Goal: Task Accomplishment & Management: Manage account settings

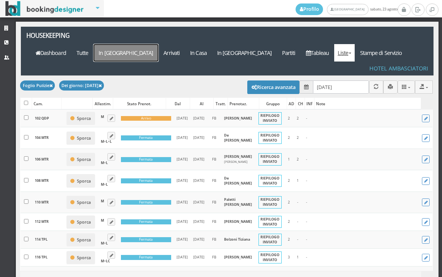
click at [159, 44] on a=pms-arrival-reservations"] "In [GEOGRAPHIC_DATA]" at bounding box center [126, 52] width 65 height 17
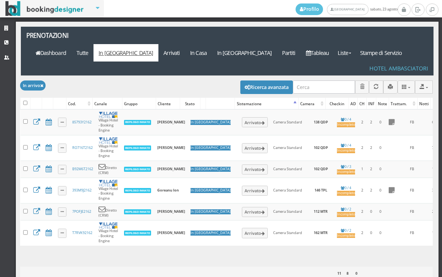
select select
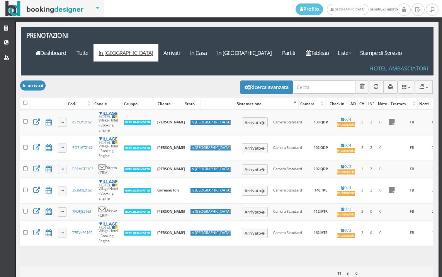
select select
click at [270, 80] on button "Ricerca avanzata" at bounding box center [267, 86] width 53 height 13
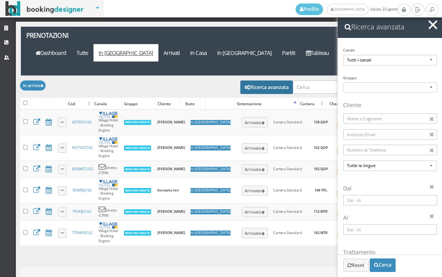
click at [365, 204] on input at bounding box center [390, 200] width 94 height 10
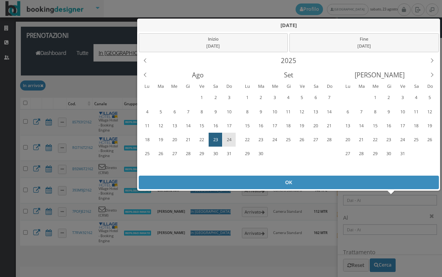
click at [230, 140] on div "24" at bounding box center [229, 139] width 12 height 12
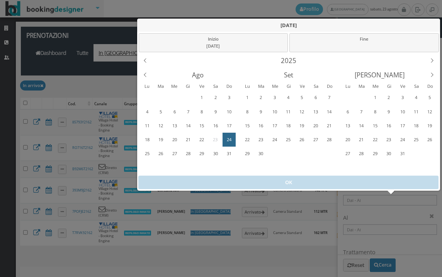
click at [230, 140] on div "24" at bounding box center [229, 139] width 12 height 12
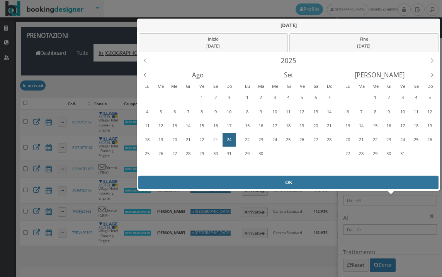
click at [269, 184] on div "OK" at bounding box center [288, 183] width 300 height 14
type input "24/08/2025 - 24/08/2025"
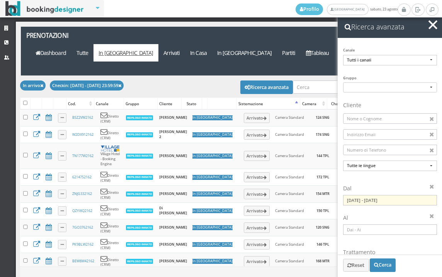
click at [434, 23] on span "button" at bounding box center [433, 24] width 9 height 9
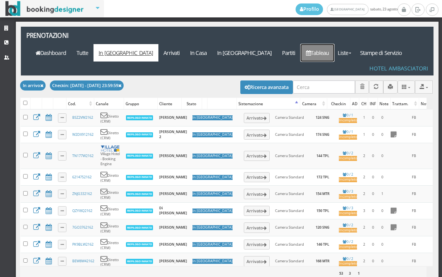
click at [328, 44] on link "Tableau" at bounding box center [318, 52] width 34 height 17
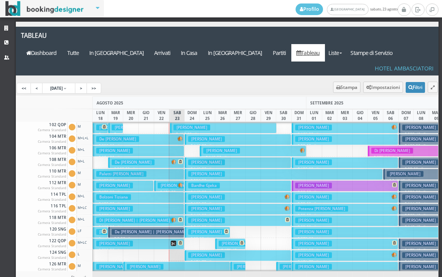
click at [155, 159] on h3 "De Bartolo Domenico" at bounding box center [133, 162] width 43 height 6
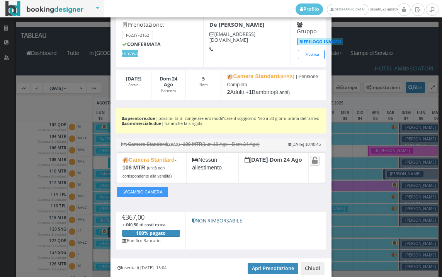
scroll to position [78, 0]
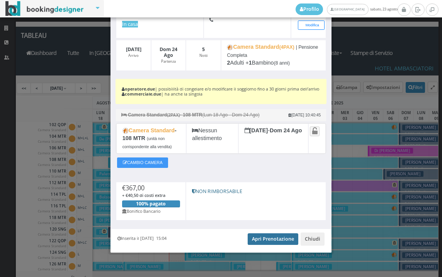
click at [262, 239] on link "Apri Prenotazione" at bounding box center [273, 239] width 51 height 12
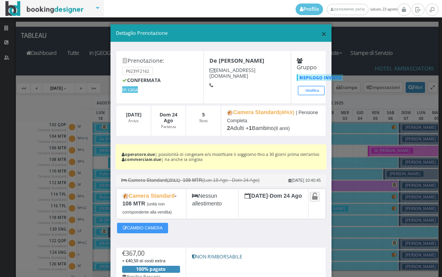
click at [321, 33] on span "×" at bounding box center [323, 33] width 5 height 13
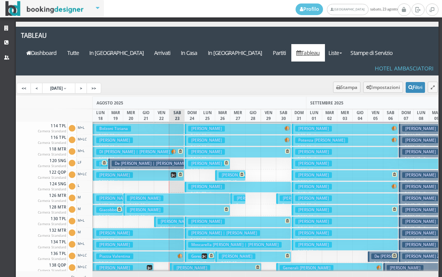
scroll to position [79, 0]
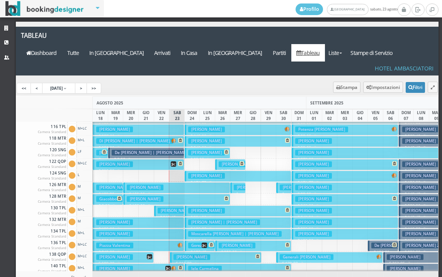
click at [271, 159] on div at bounding box center [269, 165] width 16 height 12
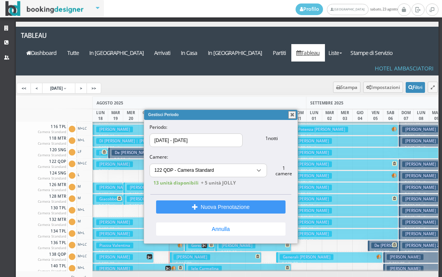
click at [293, 113] on button "button" at bounding box center [293, 115] width 8 height 8
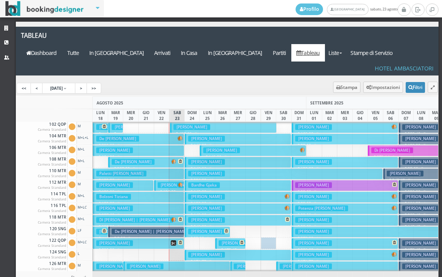
scroll to position [0, 0]
click at [197, 159] on h3 "Rosci Manuela" at bounding box center [206, 162] width 37 height 6
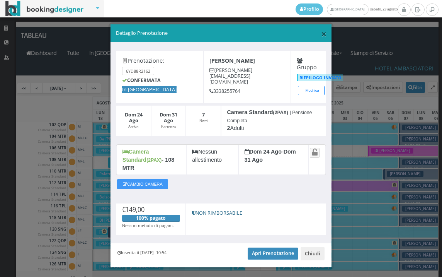
click at [321, 33] on span "×" at bounding box center [323, 33] width 5 height 13
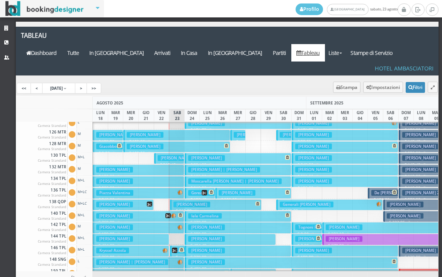
scroll to position [155, 0]
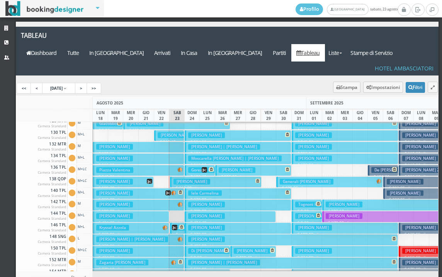
click at [149, 222] on button "Kryssel Azzola € 269.00 7 notti 2 Adulti + 1 Bambino (10 anni)" at bounding box center [131, 227] width 76 height 11
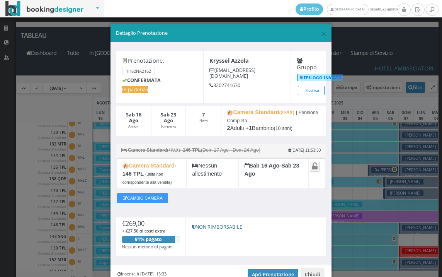
scroll to position [39, 0]
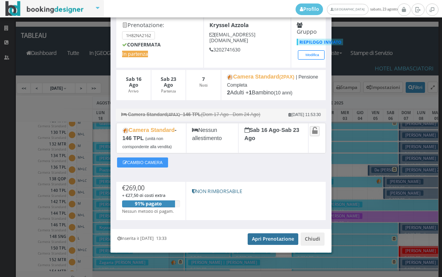
click at [262, 241] on link "Apri Prenotazione" at bounding box center [273, 239] width 51 height 12
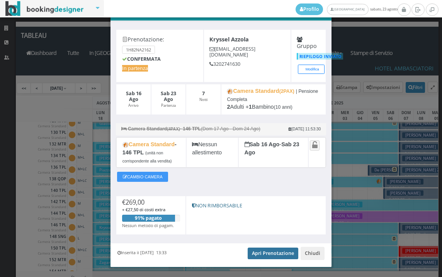
scroll to position [0, 0]
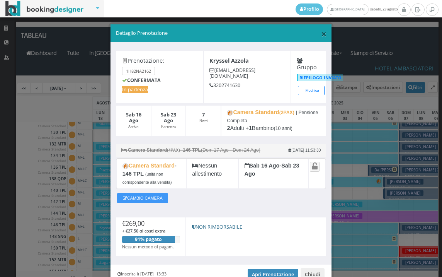
click at [321, 34] on span "×" at bounding box center [323, 33] width 5 height 13
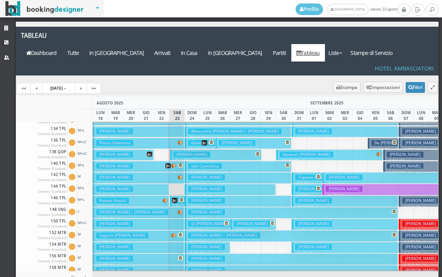
scroll to position [193, 0]
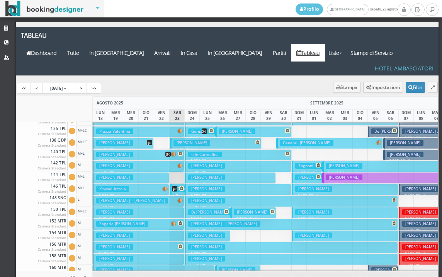
click at [145, 184] on button "Kryssel Azzola € 269.00 7 notti 2 Adulti + 1 Bambino (10 anni)" at bounding box center [131, 189] width 76 height 11
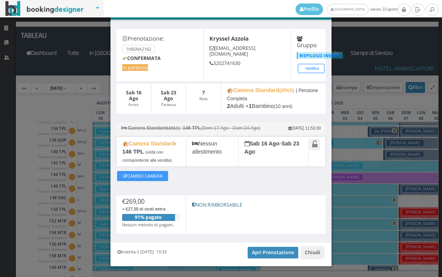
scroll to position [39, 0]
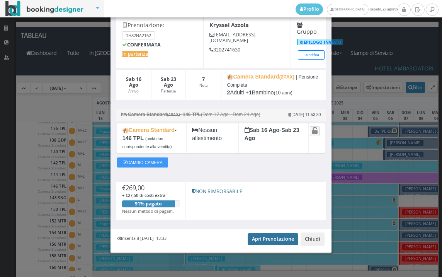
click at [258, 237] on link "Apri Prenotazione" at bounding box center [273, 239] width 51 height 12
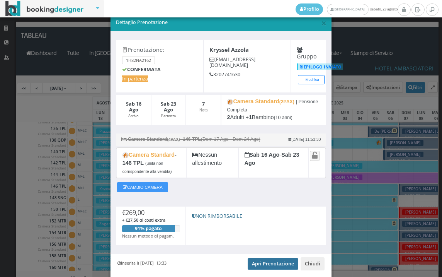
scroll to position [0, 0]
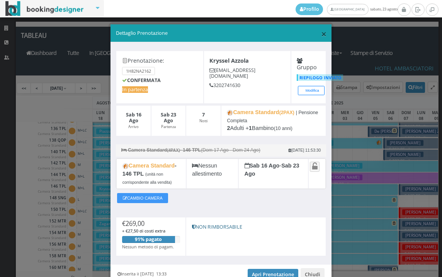
click at [321, 32] on span "×" at bounding box center [323, 33] width 5 height 13
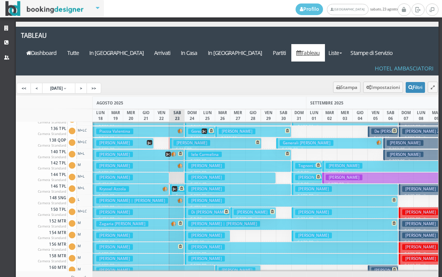
click at [156, 172] on button "Baggi Sara € 434.00 7 notti 2 Adulti + 1 Bambino (8 anni)" at bounding box center [131, 177] width 76 height 11
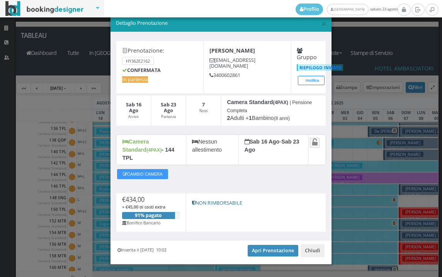
scroll to position [15, 0]
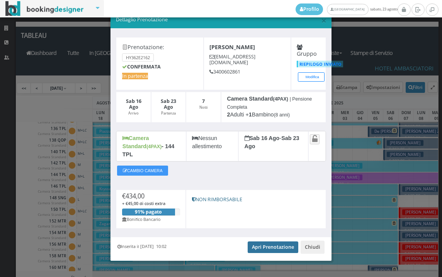
click at [266, 241] on link "Apri Prenotazione" at bounding box center [273, 247] width 51 height 12
click at [273, 241] on link "Apri Prenotazione" at bounding box center [273, 247] width 51 height 12
click at [284, 241] on link "Apri Prenotazione" at bounding box center [273, 247] width 51 height 12
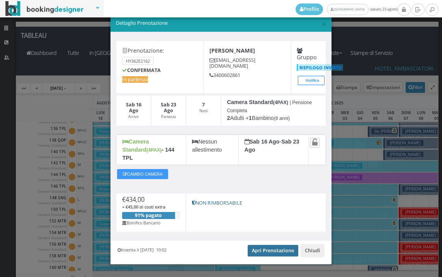
scroll to position [0, 0]
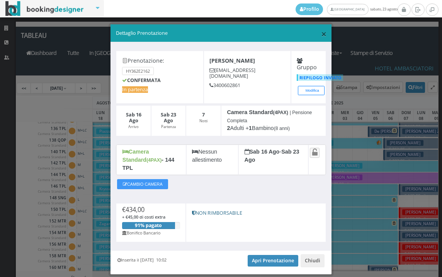
click at [321, 34] on span "×" at bounding box center [323, 33] width 5 height 13
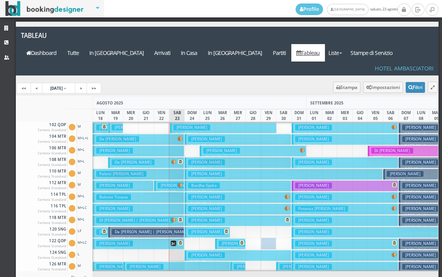
click at [137, 192] on button "Bolzoni Tiziana € 199.00 7 notti 2 Adulti" at bounding box center [139, 197] width 92 height 11
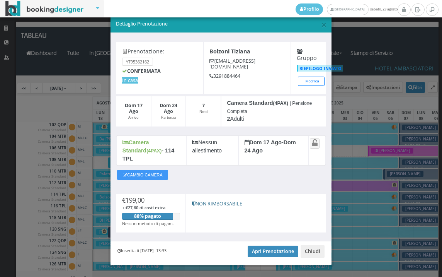
scroll to position [15, 0]
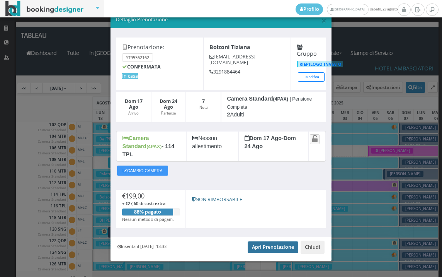
click at [265, 241] on link "Apri Prenotazione" at bounding box center [273, 247] width 51 height 12
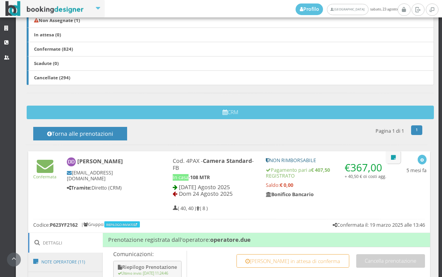
scroll to position [300, 0]
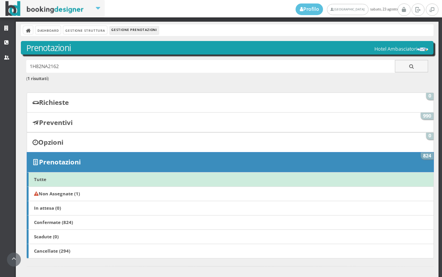
scroll to position [331, 0]
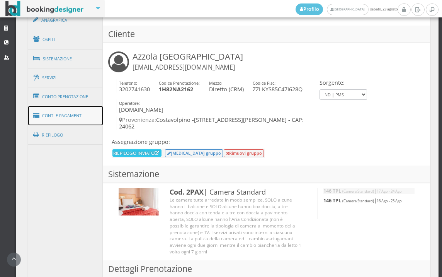
click at [81, 118] on link "Conti e Pagamenti" at bounding box center [65, 116] width 75 height 20
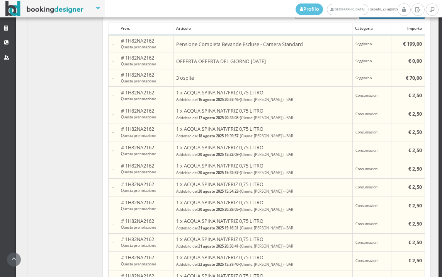
scroll to position [719, 0]
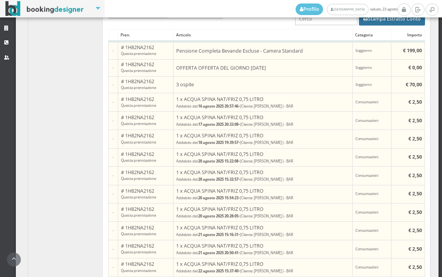
click at [393, 26] on button "Stampa Estratto Conto" at bounding box center [392, 18] width 66 height 13
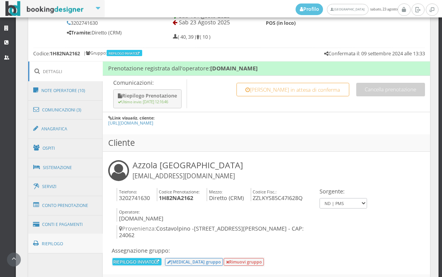
scroll to position [430, 0]
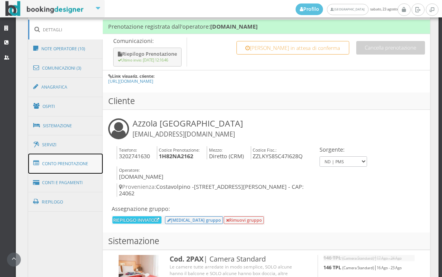
click at [85, 165] on link "Conto Prenotazione" at bounding box center [65, 164] width 75 height 20
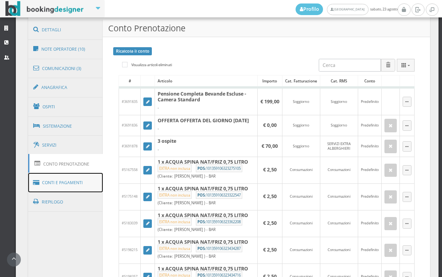
click at [80, 186] on link "Conti e Pagamenti" at bounding box center [65, 183] width 75 height 20
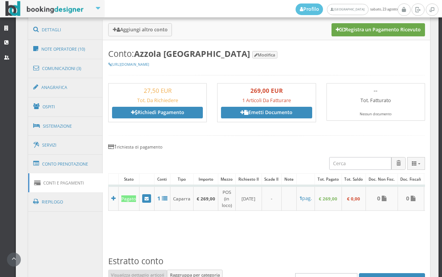
click at [378, 34] on button "Registra un Pagamento Ricevuto" at bounding box center [379, 29] width 94 height 13
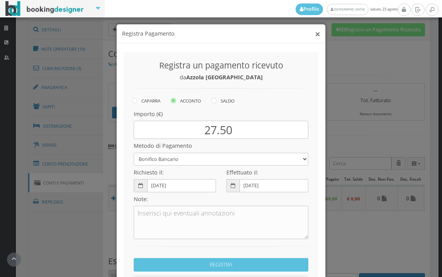
click at [315, 33] on button "×" at bounding box center [317, 34] width 5 height 10
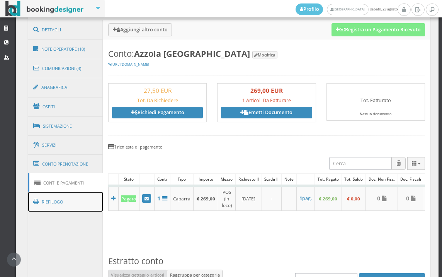
drag, startPoint x: 69, startPoint y: 205, endPoint x: 54, endPoint y: 201, distance: 15.6
click at [69, 205] on link "Riepilogo" at bounding box center [65, 202] width 75 height 20
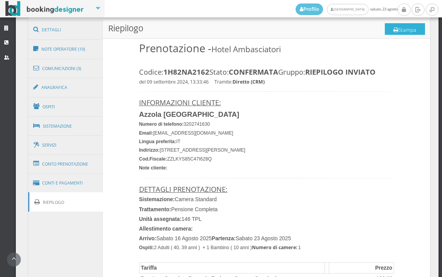
click at [403, 31] on button "Stampa" at bounding box center [405, 29] width 40 height 12
click at [70, 202] on link "Riepilogo" at bounding box center [65, 202] width 75 height 20
click at [399, 27] on button "Stampa" at bounding box center [405, 29] width 40 height 12
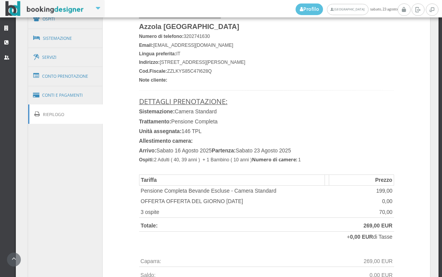
scroll to position [355, 0]
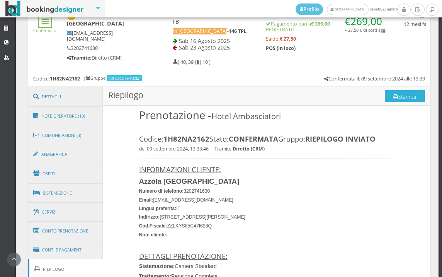
click at [399, 97] on button "Stampa" at bounding box center [405, 96] width 40 height 12
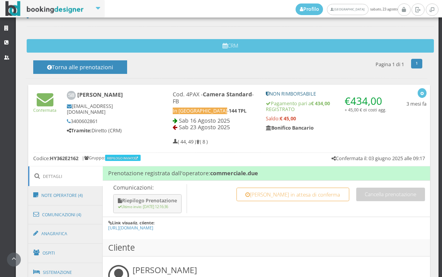
scroll to position [387, 0]
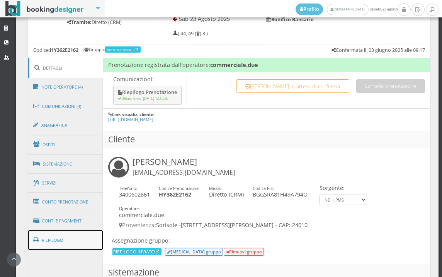
click at [78, 240] on link "Riepilogo" at bounding box center [65, 240] width 75 height 20
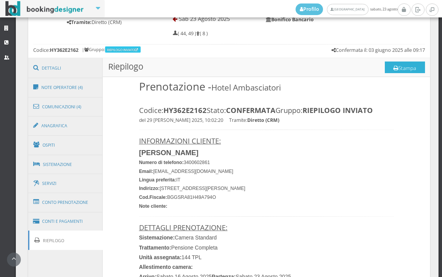
click at [406, 70] on button "Stampa" at bounding box center [405, 67] width 40 height 12
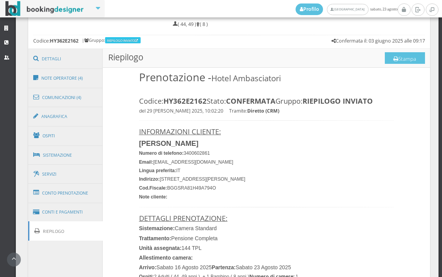
scroll to position [343, 0]
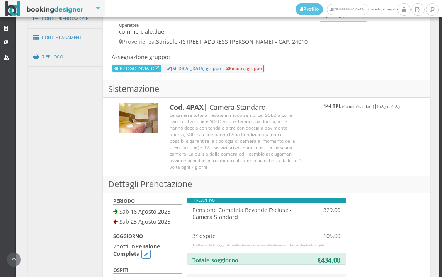
scroll to position [589, 0]
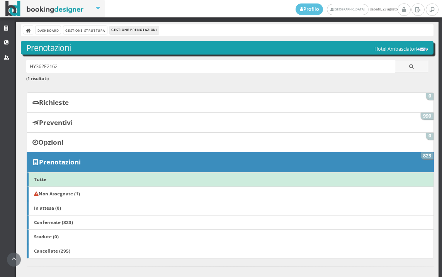
scroll to position [215, 0]
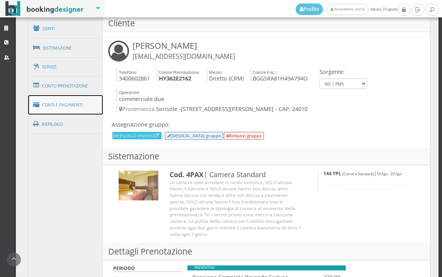
click at [68, 102] on link "Conti e Pagamenti" at bounding box center [65, 105] width 75 height 20
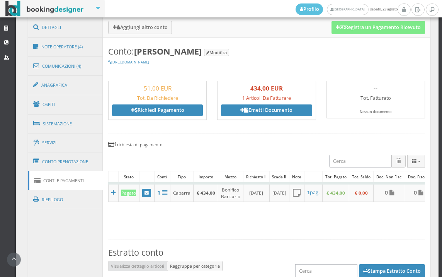
scroll to position [430, 0]
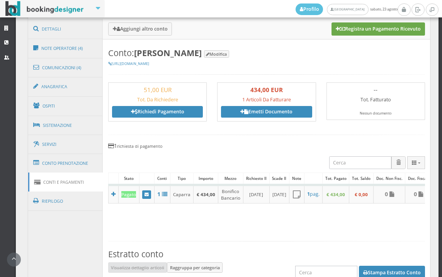
click at [372, 26] on button "Registra un Pagamento Ricevuto" at bounding box center [379, 28] width 94 height 13
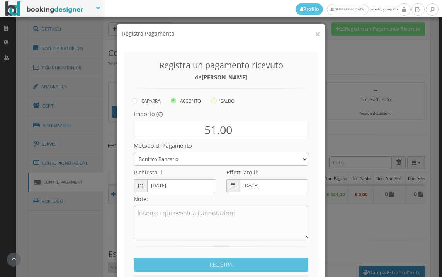
click at [212, 100] on icon at bounding box center [214, 100] width 5 height 5
radio input "true"
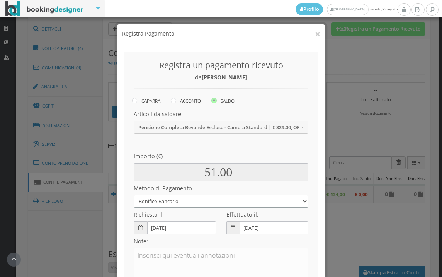
click at [193, 198] on select "Bonifico Bancario BONIFICO SUM UP Contanti Assegno Bancario Assegno Circolare V…" at bounding box center [221, 201] width 175 height 13
select select
click at [134, 195] on select "Bonifico Bancario BONIFICO SUM UP Contanti Assegno Bancario Assegno Circolare V…" at bounding box center [221, 201] width 175 height 13
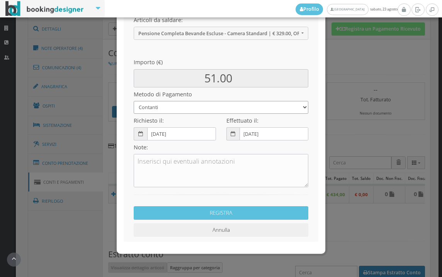
scroll to position [106, 0]
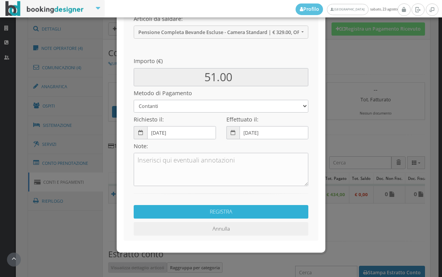
click at [237, 214] on button "REGISTRA" at bounding box center [221, 212] width 175 height 14
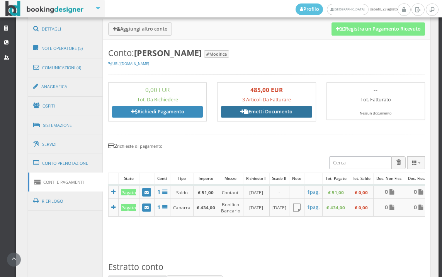
click at [271, 113] on link "Emetti Documento" at bounding box center [266, 112] width 91 height 12
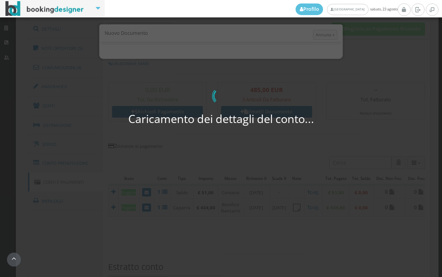
select select "PF"
select select "SORISOLE"
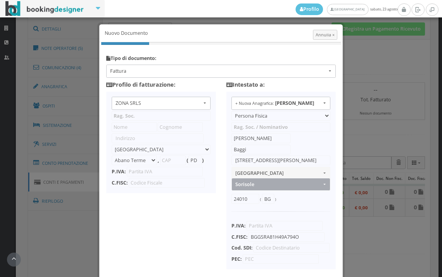
type input "ZONA SRLS"
type input "Vico V Durante, 8"
select select "Frattamaggiore"
type input "80027"
type input "NA"
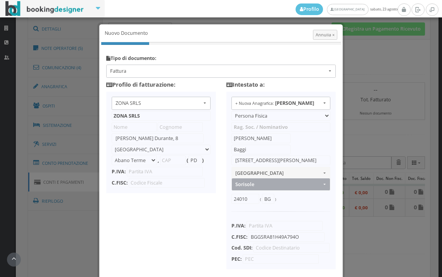
type input "10356321215"
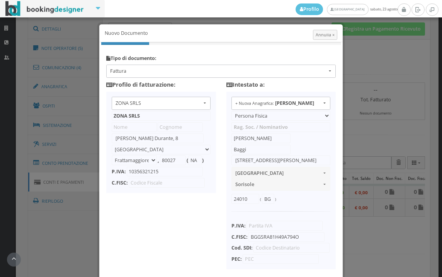
scroll to position [61, 0]
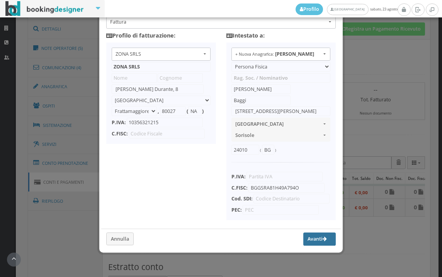
click at [304, 236] on button "Avanti" at bounding box center [320, 238] width 32 height 13
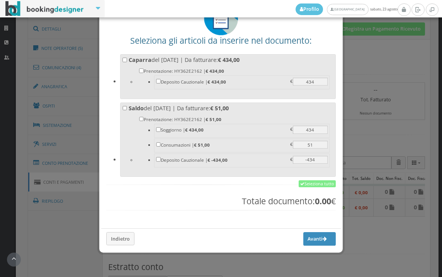
scroll to position [60, 0]
click at [304, 185] on link "Seleziona tutto" at bounding box center [317, 183] width 37 height 7
checkbox input "true"
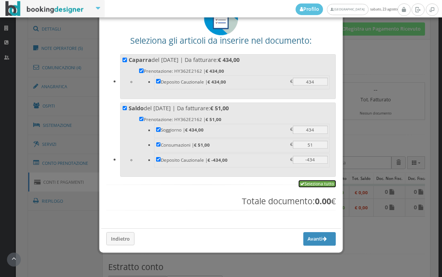
checkbox input "true"
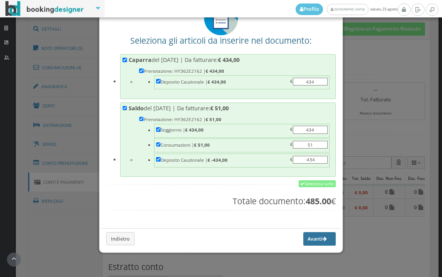
click at [309, 239] on button "Avanti" at bounding box center [320, 238] width 32 height 13
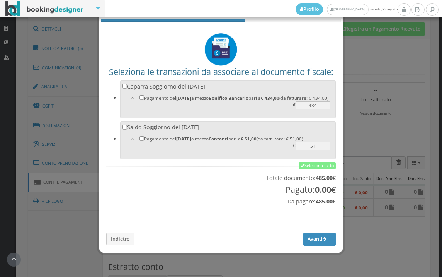
scroll to position [26, 0]
click at [306, 166] on link "Seleziona tutto" at bounding box center [317, 165] width 37 height 7
checkbox input "true"
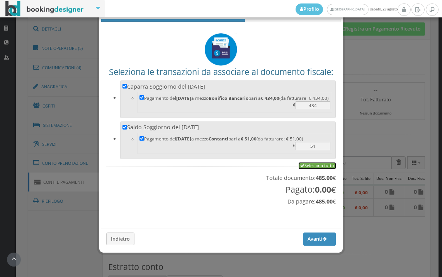
checkbox input "true"
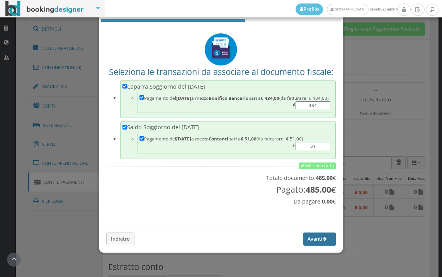
click at [306, 239] on button "Avanti" at bounding box center [320, 238] width 32 height 13
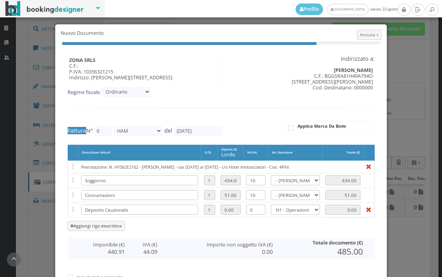
type input "508"
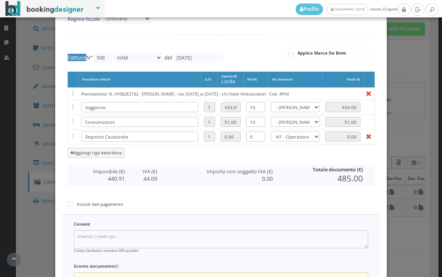
scroll to position [159, 0]
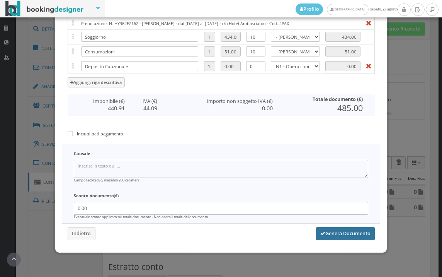
click at [340, 236] on button "Genera Documento" at bounding box center [345, 233] width 59 height 13
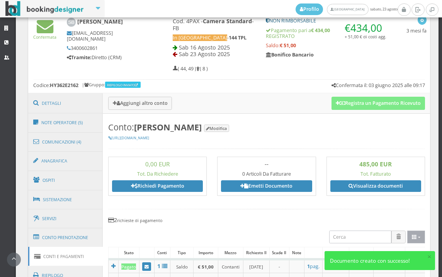
scroll to position [387, 0]
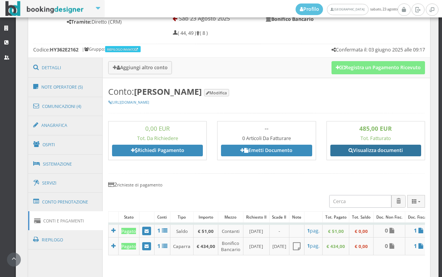
click at [374, 150] on link "Visualizza documenti" at bounding box center [376, 151] width 91 height 12
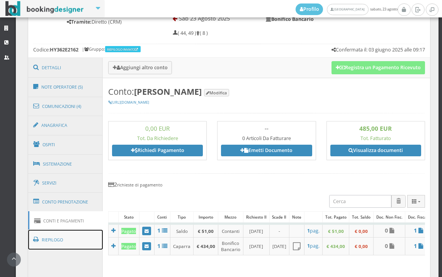
click at [61, 239] on link "Riepilogo" at bounding box center [65, 240] width 75 height 20
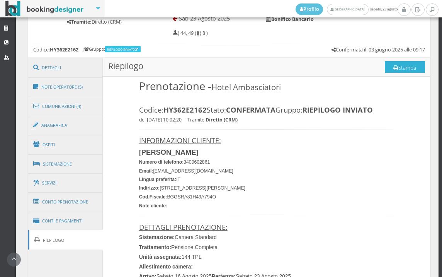
click at [397, 64] on button "Stampa" at bounding box center [405, 67] width 40 height 12
click at [401, 62] on button "Stampa" at bounding box center [405, 67] width 40 height 12
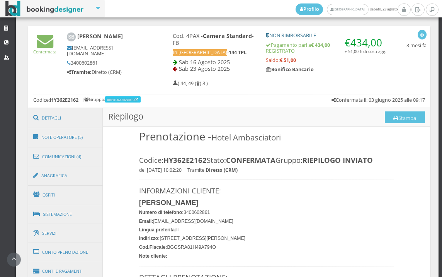
scroll to position [215, 0]
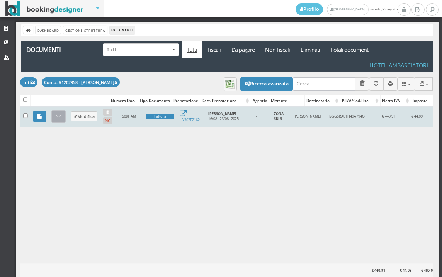
click at [59, 116] on icon at bounding box center [58, 116] width 5 height 5
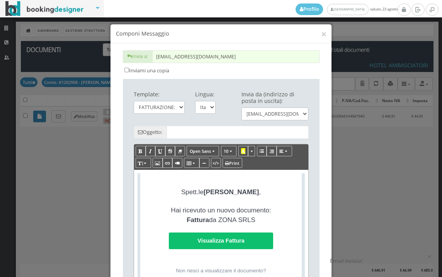
type input "Copia di cortesia: Fattura da ZONA SRLS - n. 508HAM del [DATE]"
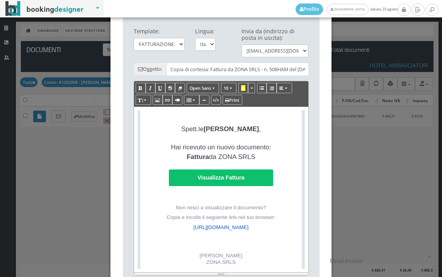
scroll to position [172, 0]
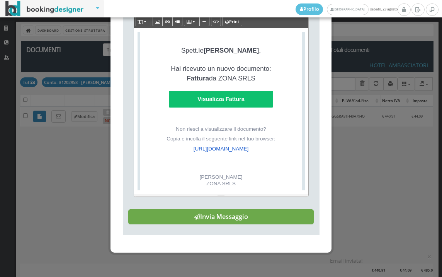
drag, startPoint x: 228, startPoint y: 225, endPoint x: 214, endPoint y: 230, distance: 15.1
click at [227, 224] on button "Invia Messaggio" at bounding box center [221, 216] width 186 height 15
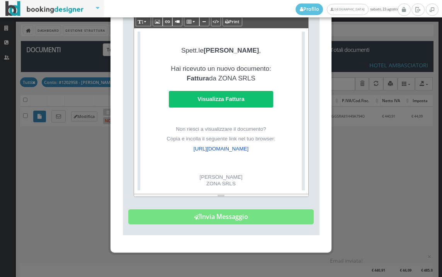
scroll to position [0, 0]
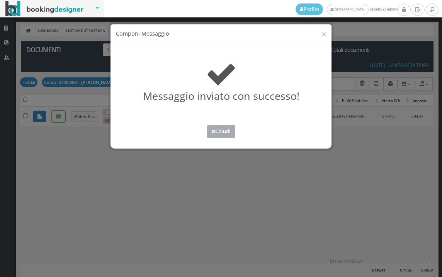
click at [221, 131] on button "Chiudi" at bounding box center [221, 131] width 29 height 13
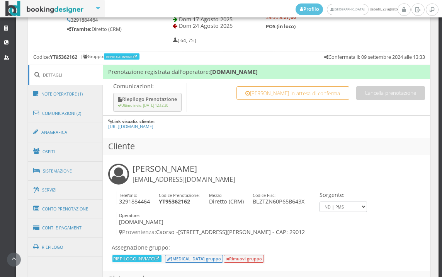
scroll to position [461, 0]
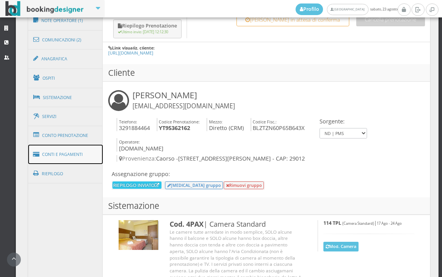
click at [79, 157] on link "Conti e Pagamenti" at bounding box center [65, 155] width 75 height 20
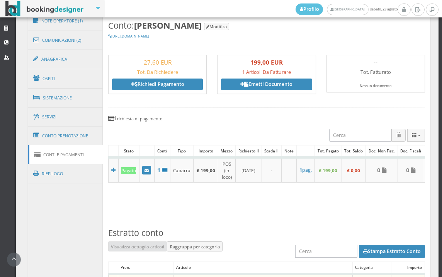
scroll to position [374, 0]
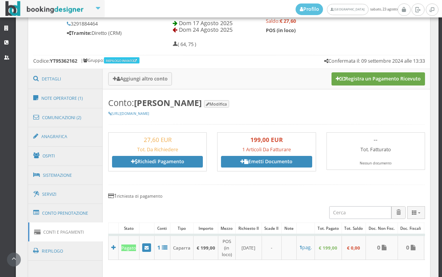
click at [383, 77] on button "Registra un Pagamento Ricevuto" at bounding box center [379, 78] width 94 height 13
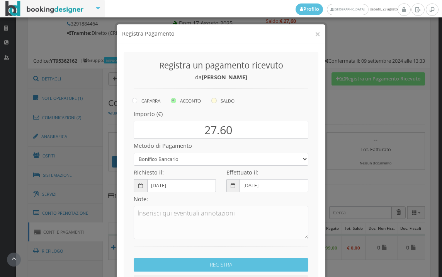
click at [212, 101] on icon at bounding box center [214, 100] width 5 height 5
radio input "true"
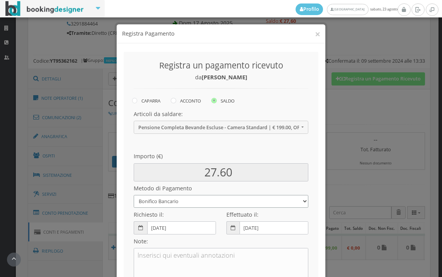
click at [210, 204] on select "Bonifico Bancario BONIFICO SUM UP Contanti Assegno Bancario Assegno Circolare V…" at bounding box center [221, 201] width 175 height 13
select select
click at [134, 195] on select "Bonifico Bancario BONIFICO SUM UP Contanti Assegno Bancario Assegno Circolare V…" at bounding box center [221, 201] width 175 height 13
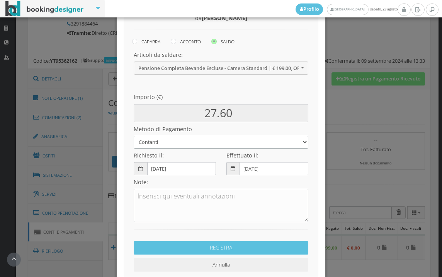
scroll to position [106, 0]
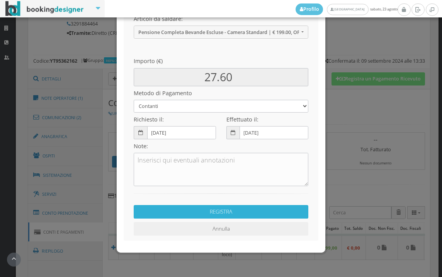
click at [214, 214] on button "REGISTRA" at bounding box center [221, 212] width 175 height 14
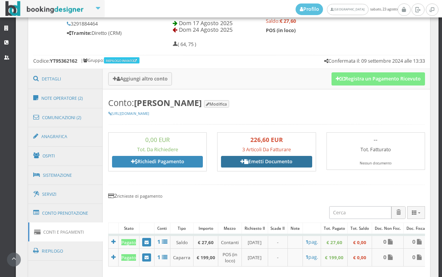
click at [265, 163] on link "Emetti Documento" at bounding box center [266, 162] width 91 height 12
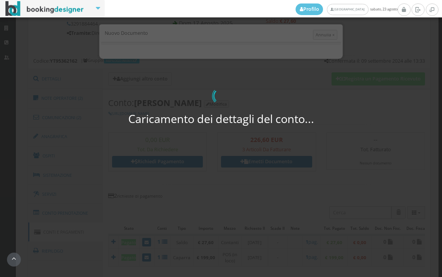
select select "PF"
select select "CAORSO"
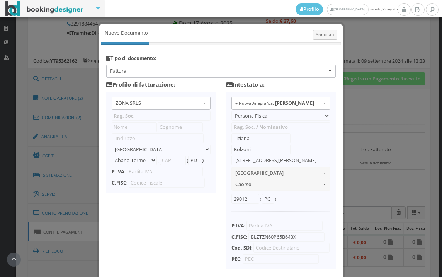
type input "ZONA SRLS"
type input "Vico V Durante, 8"
select select "Frattamaggiore"
type input "80027"
type input "NA"
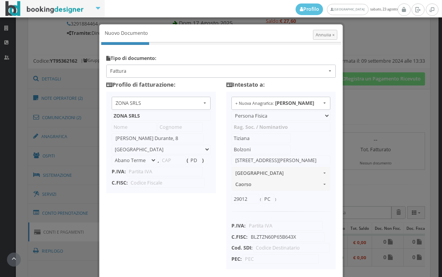
type input "10356321215"
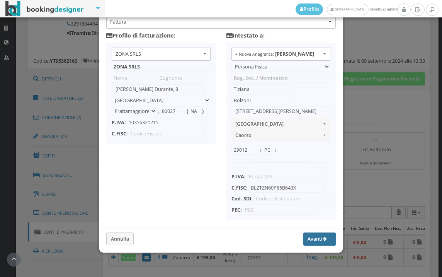
click at [304, 244] on button "Avanti" at bounding box center [320, 238] width 32 height 13
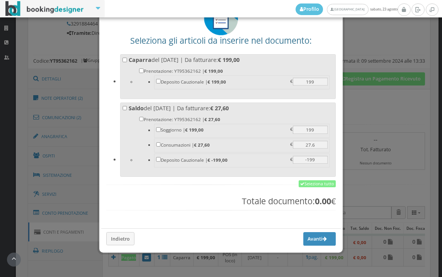
scroll to position [60, 0]
click at [311, 186] on link "Seleziona tutto" at bounding box center [317, 183] width 37 height 7
checkbox input "true"
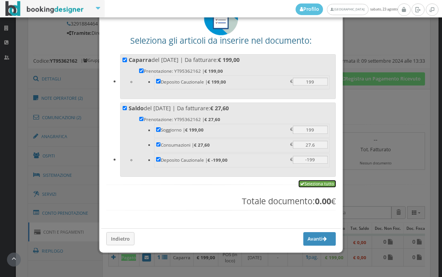
checkbox input "true"
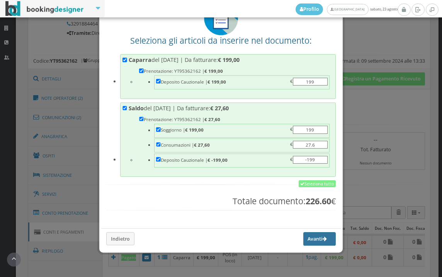
click at [304, 240] on button "Avanti" at bounding box center [320, 238] width 32 height 13
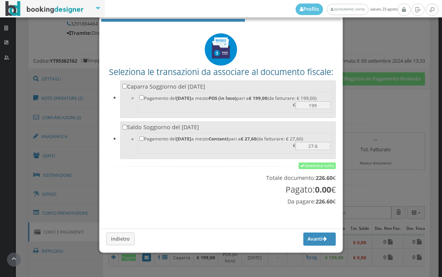
scroll to position [26, 0]
click at [312, 165] on link "Seleziona tutto" at bounding box center [317, 165] width 37 height 7
checkbox input "true"
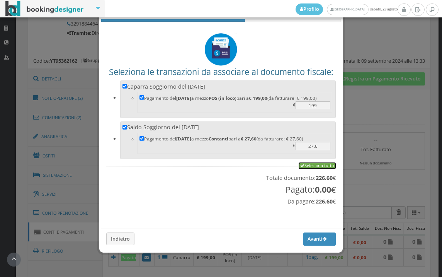
checkbox input "true"
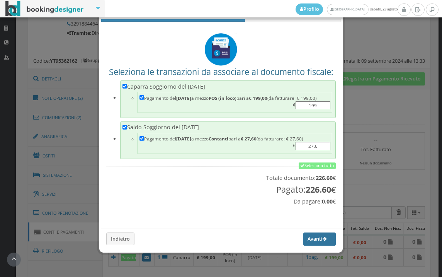
click at [313, 238] on button "Avanti" at bounding box center [320, 238] width 32 height 13
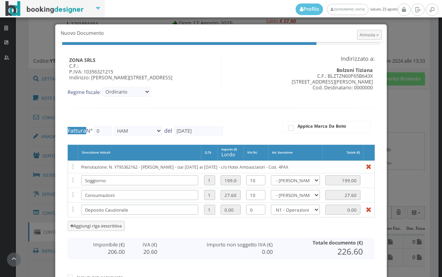
type input "509"
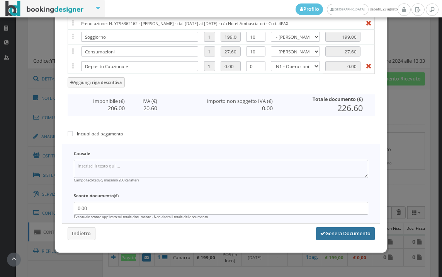
click at [345, 233] on button "Genera Documento" at bounding box center [345, 233] width 59 height 13
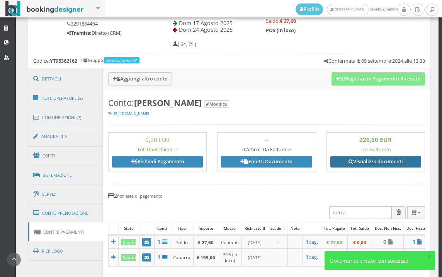
click at [374, 162] on link "Visualizza documenti" at bounding box center [376, 162] width 91 height 12
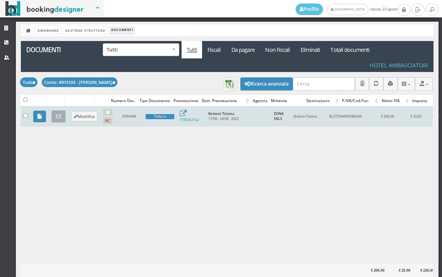
click at [59, 116] on icon at bounding box center [58, 116] width 5 height 5
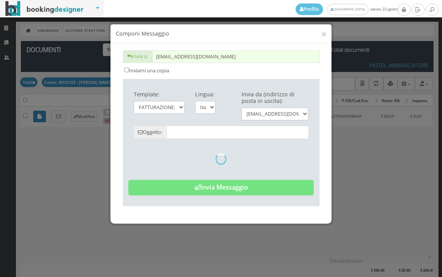
type input "Copia di cortesia: Fattura da ZONA SRLS - n. 509HAM del [DATE]"
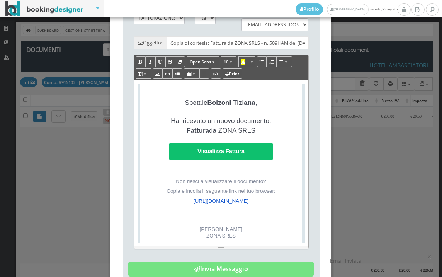
scroll to position [172, 0]
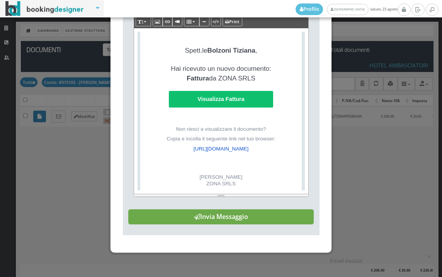
click at [222, 222] on button "Invia Messaggio" at bounding box center [221, 216] width 186 height 15
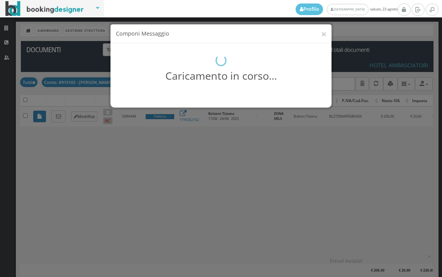
scroll to position [0, 0]
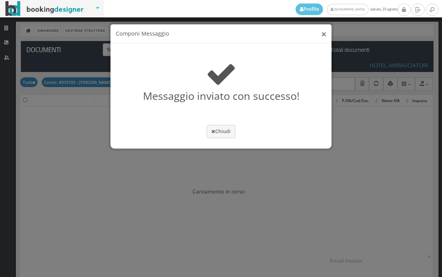
click at [323, 34] on button "×" at bounding box center [323, 34] width 5 height 10
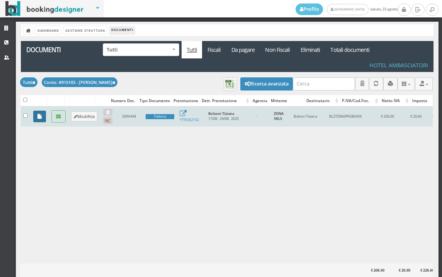
click at [39, 118] on icon at bounding box center [40, 116] width 4 height 5
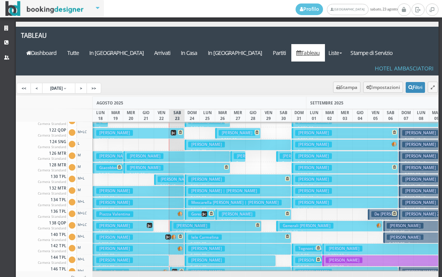
scroll to position [155, 0]
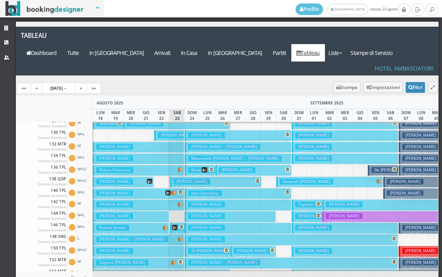
click at [133, 222] on button "Kryssel Azzola € 269.00 7 notti 2 Adulti + 1 Bambino (10 anni)" at bounding box center [131, 227] width 76 height 11
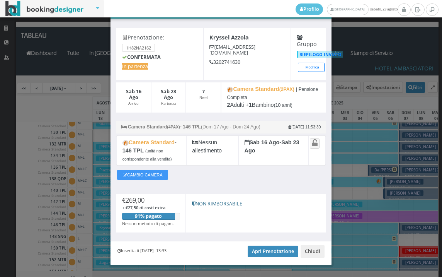
scroll to position [39, 0]
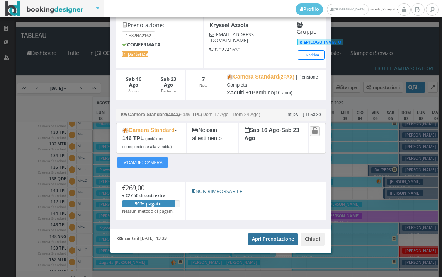
click at [271, 239] on link "Apri Prenotazione" at bounding box center [273, 239] width 51 height 12
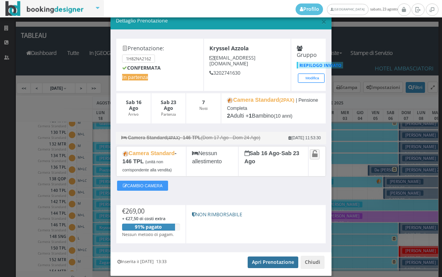
scroll to position [0, 0]
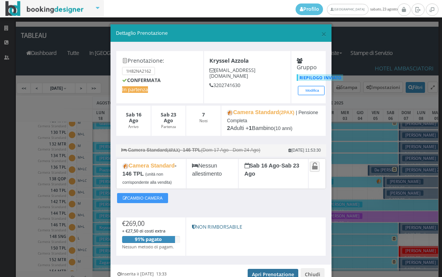
click at [269, 271] on link "Apri Prenotazione" at bounding box center [273, 275] width 51 height 12
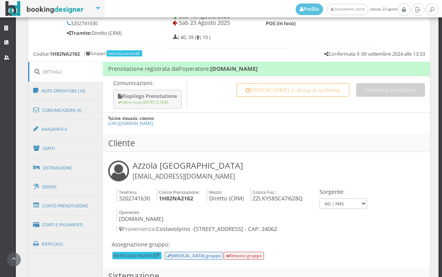
scroll to position [430, 0]
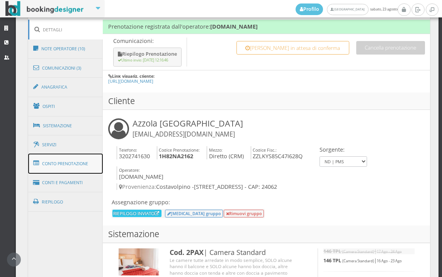
click at [89, 168] on link "Conto Prenotazione" at bounding box center [65, 164] width 75 height 20
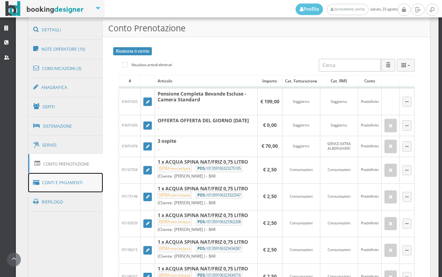
click at [87, 180] on link "Conti e Pagamenti" at bounding box center [65, 183] width 75 height 20
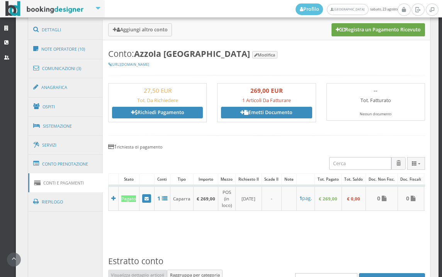
click at [369, 30] on button "Registra un Pagamento Ricevuto" at bounding box center [379, 29] width 94 height 13
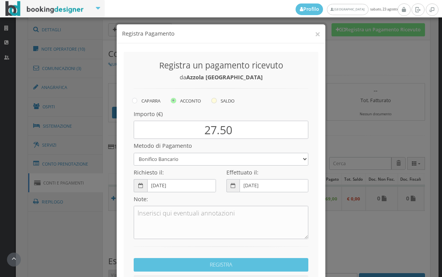
click at [212, 102] on icon at bounding box center [214, 100] width 5 height 5
radio input "true"
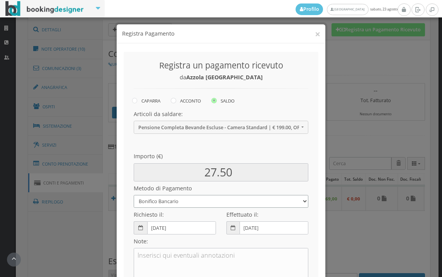
click at [205, 200] on select "Bonifico Bancario BONIFICO SUM UP Contanti Assegno Bancario Assegno Circolare V…" at bounding box center [221, 201] width 175 height 13
select select
click at [134, 195] on select "Bonifico Bancario BONIFICO SUM UP Contanti Assegno Bancario Assegno Circolare V…" at bounding box center [221, 201] width 175 height 13
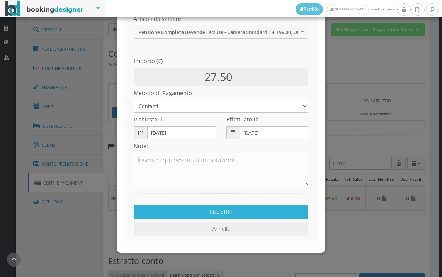
click at [222, 211] on button "REGISTRA" at bounding box center [221, 212] width 175 height 14
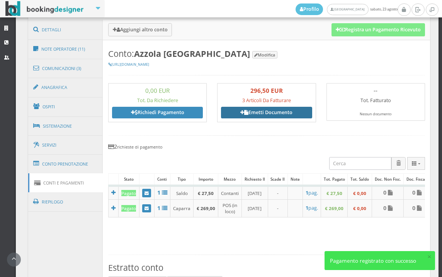
click at [270, 111] on link "Emetti Documento" at bounding box center [266, 113] width 91 height 12
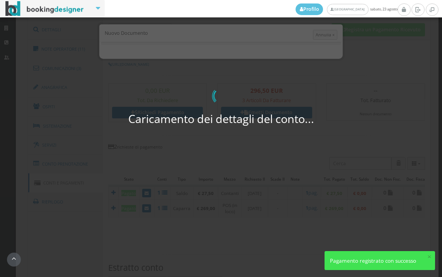
select select "PF"
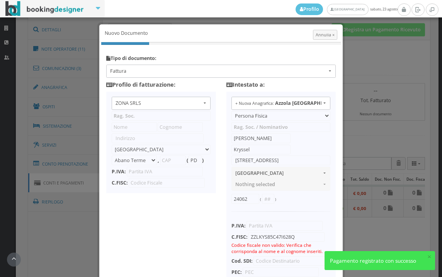
type input "ZONA SRLS"
type input "[PERSON_NAME] Durante, 8"
select select "Frattamaggiore"
type input "80027"
type input "NA"
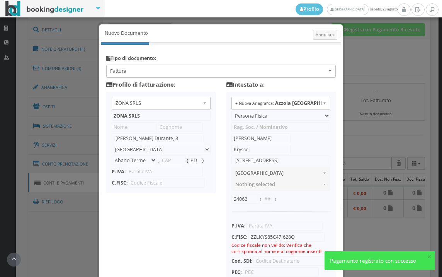
type input "10356321215"
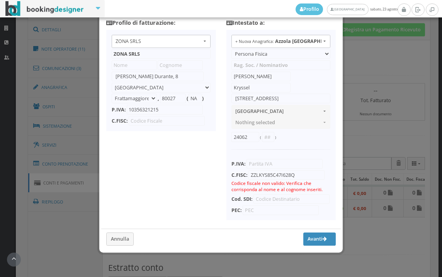
scroll to position [75, 0]
click at [306, 239] on button "Avanti" at bounding box center [320, 238] width 32 height 13
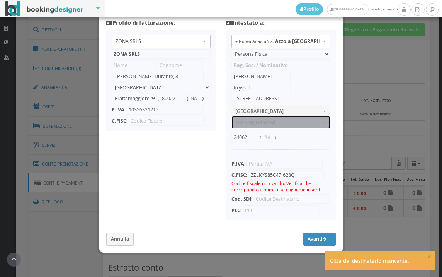
click at [249, 120] on span "Nothing selected" at bounding box center [279, 123] width 86 height 6
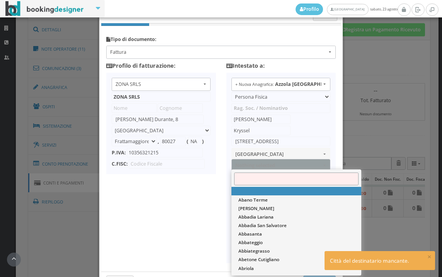
scroll to position [0, 0]
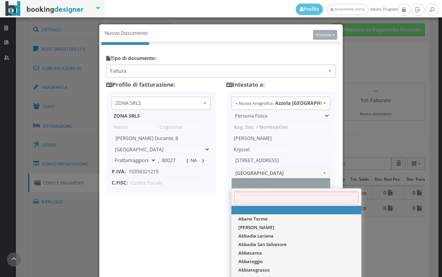
click at [329, 34] on span "Annulla ×" at bounding box center [325, 35] width 19 height 6
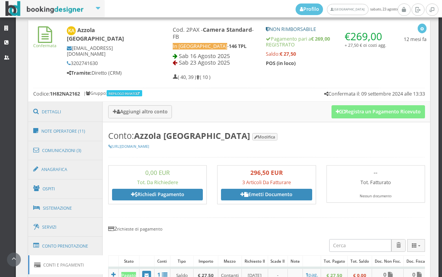
scroll to position [258, 0]
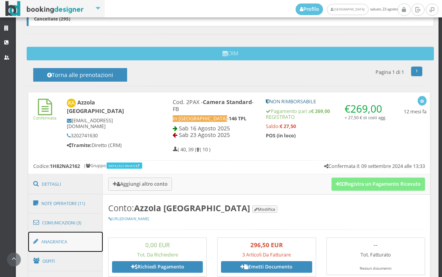
click at [84, 238] on link "Anagrafica" at bounding box center [65, 242] width 75 height 20
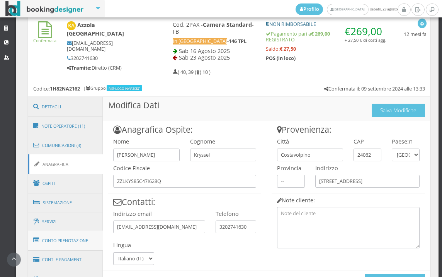
scroll to position [396, 0]
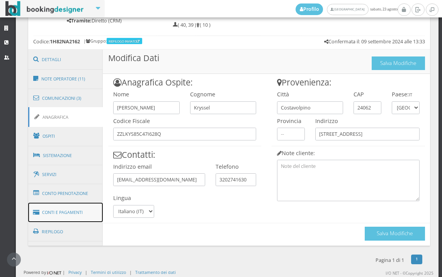
click at [82, 212] on link "Conti e Pagamenti" at bounding box center [65, 213] width 75 height 20
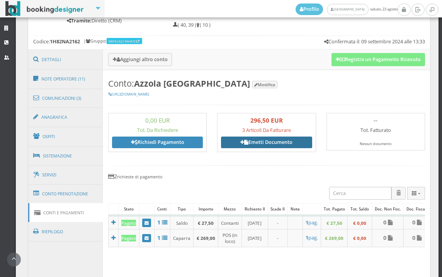
click at [270, 139] on link "Emetti Documento" at bounding box center [266, 143] width 91 height 12
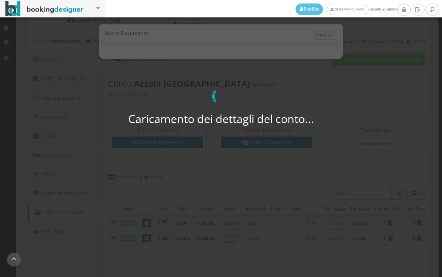
select select "PF"
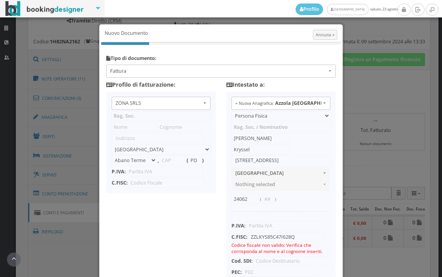
type input "ZONA SRLS"
type input "Vico V Durante, 8"
select select "Frattamaggiore"
type input "80027"
type input "NA"
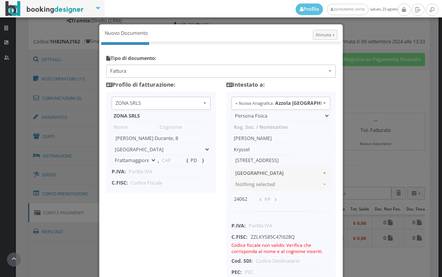
type input "10356321215"
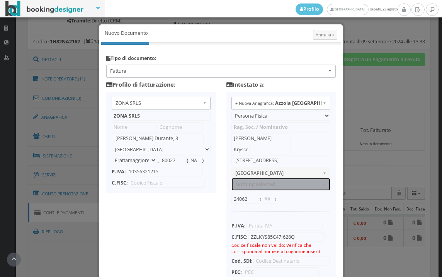
click at [256, 186] on span "Nothing selected" at bounding box center [279, 184] width 86 height 6
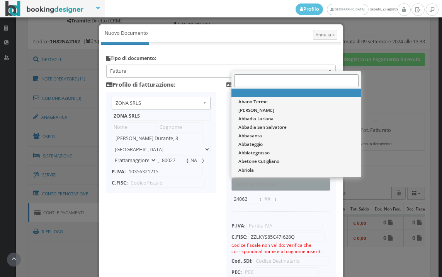
scroll to position [70053, 0]
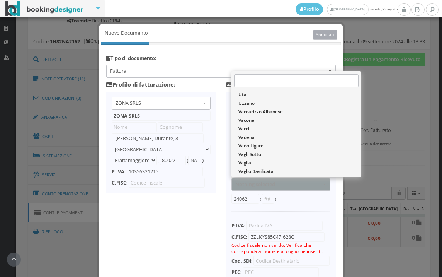
click span "Annulla ×"
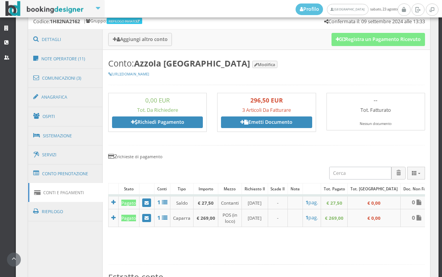
scroll to position [399, 0]
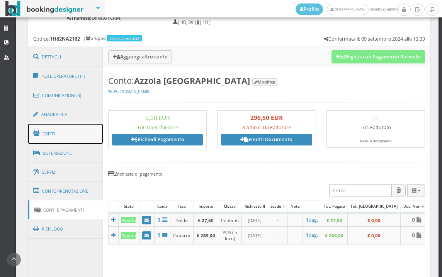
click link "Ospiti"
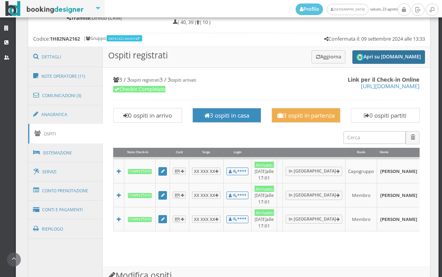
click button "Apri su Online-Check.in"
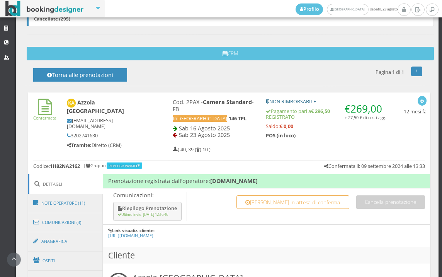
scroll to position [387, 0]
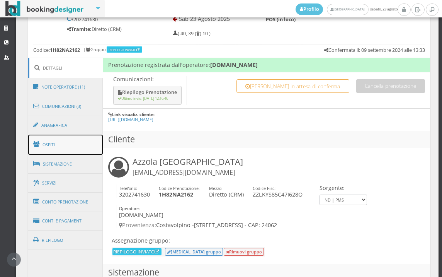
click at [75, 147] on link "Ospiti" at bounding box center [65, 145] width 75 height 20
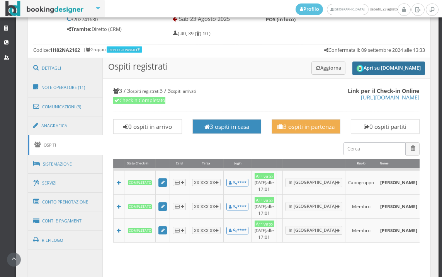
click at [388, 67] on button "Apri su [DOMAIN_NAME]" at bounding box center [389, 68] width 73 height 14
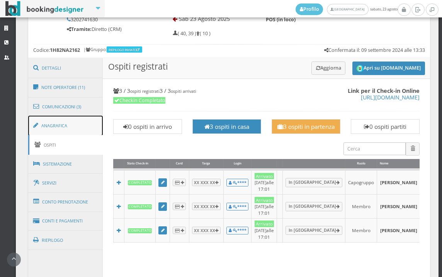
click at [79, 123] on link "Anagrafica" at bounding box center [65, 126] width 75 height 20
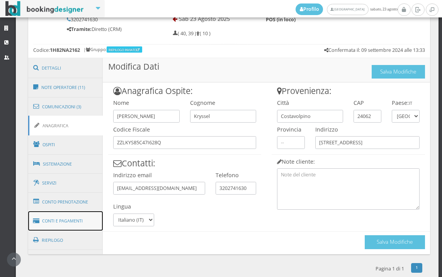
click at [86, 223] on link "Conti e Pagamenti" at bounding box center [65, 221] width 75 height 20
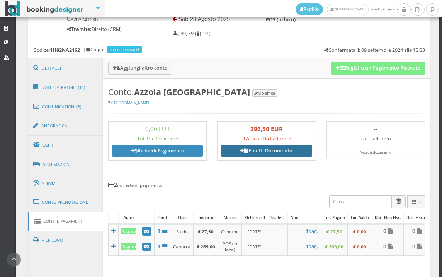
click at [259, 152] on link "Emetti Documento" at bounding box center [266, 151] width 91 height 12
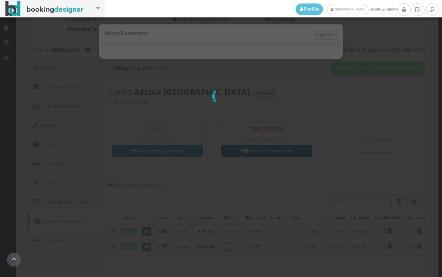
select select "PF"
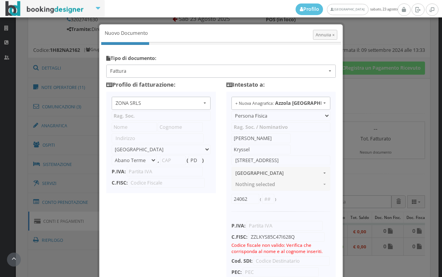
type input "ZONA SRLS"
type input "Vico V Durante, 8"
select select "Frattamaggiore"
type input "80027"
type input "NA"
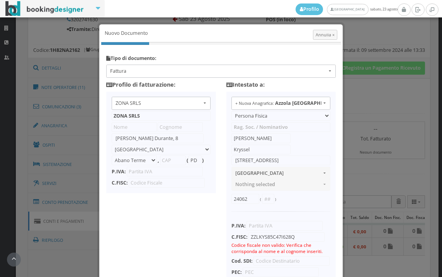
type input "10356321215"
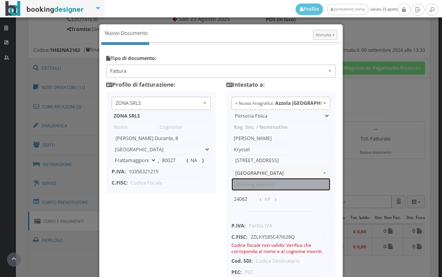
click at [257, 184] on span "Nothing selected" at bounding box center [279, 184] width 86 height 6
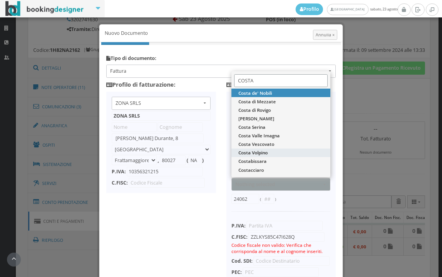
type input "COSTA"
click at [252, 152] on span "Costa Volpino" at bounding box center [253, 153] width 29 height 7
select select "COSTA VOLPINO"
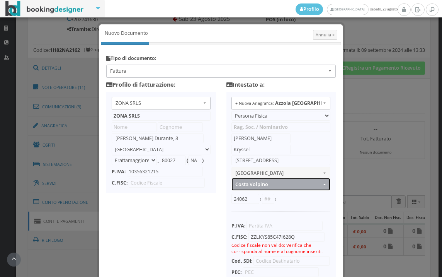
type input "BG"
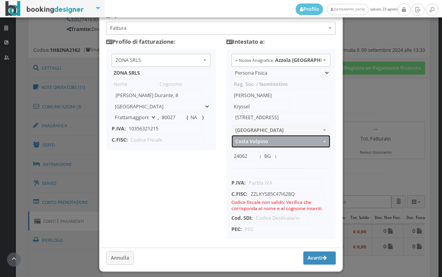
scroll to position [75, 0]
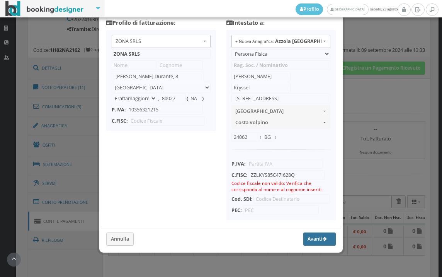
click at [309, 236] on button "Avanti" at bounding box center [320, 238] width 32 height 13
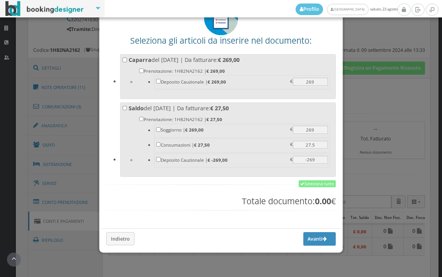
scroll to position [60, 0]
click at [310, 186] on link "Seleziona tutto" at bounding box center [317, 183] width 37 height 7
checkbox input "true"
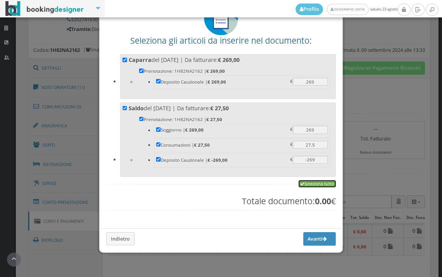
checkbox input "true"
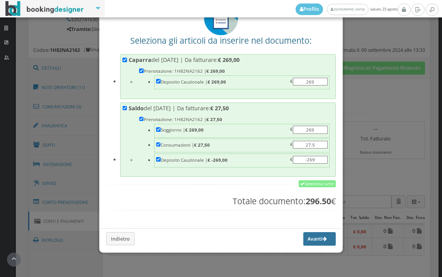
click at [304, 235] on button "Avanti" at bounding box center [320, 238] width 32 height 13
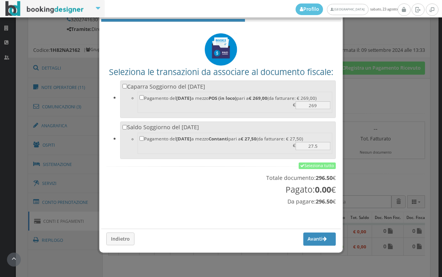
scroll to position [26, 0]
click at [302, 168] on link "Seleziona tutto" at bounding box center [317, 165] width 37 height 7
checkbox input "true"
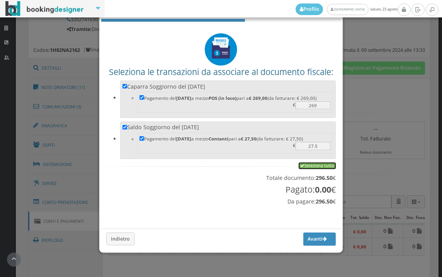
checkbox input "true"
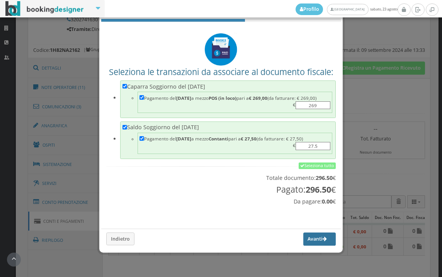
click at [323, 237] on icon "button" at bounding box center [325, 239] width 4 height 5
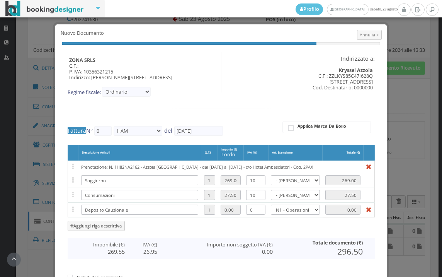
type input "510"
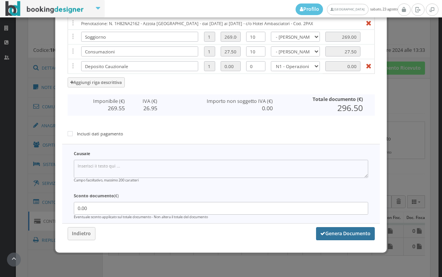
click at [336, 233] on button "Genera Documento" at bounding box center [345, 233] width 59 height 13
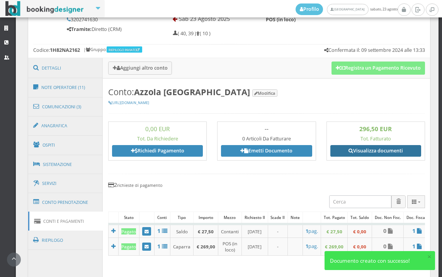
click at [373, 150] on link "Visualizza documenti" at bounding box center [376, 151] width 91 height 12
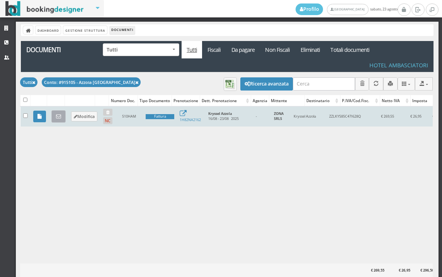
click at [58, 119] on link at bounding box center [58, 116] width 14 height 12
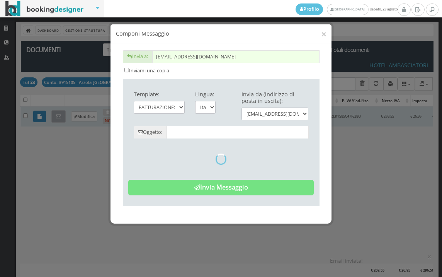
type input "Copia di cortesia: Fattura da ZONA SRLS - n. 510HAM del [DATE]"
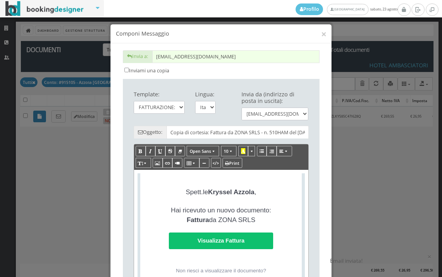
scroll to position [172, 0]
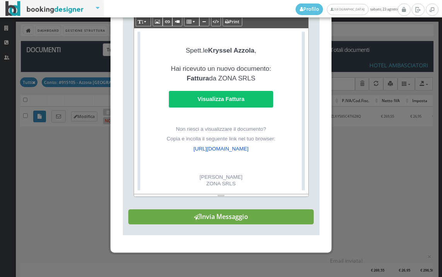
click at [234, 225] on button "Invia Messaggio" at bounding box center [221, 216] width 186 height 15
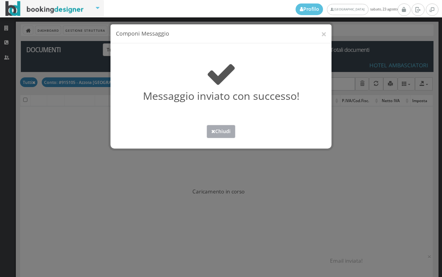
click at [219, 137] on button "Chiudi" at bounding box center [221, 131] width 29 height 13
